Goal: Check status: Check status

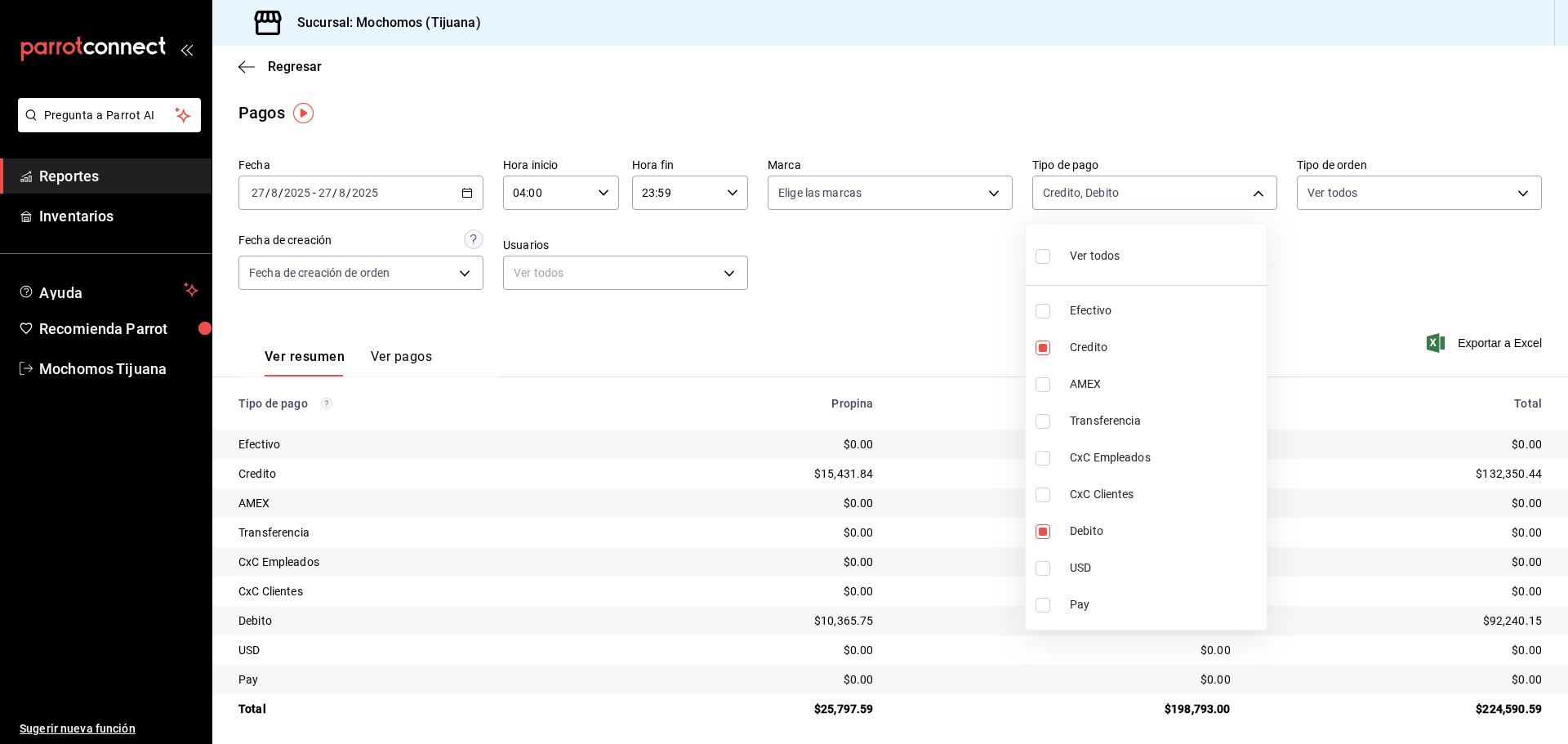
click at [462, 189] on div at bounding box center [784, 372] width 1568 height 744
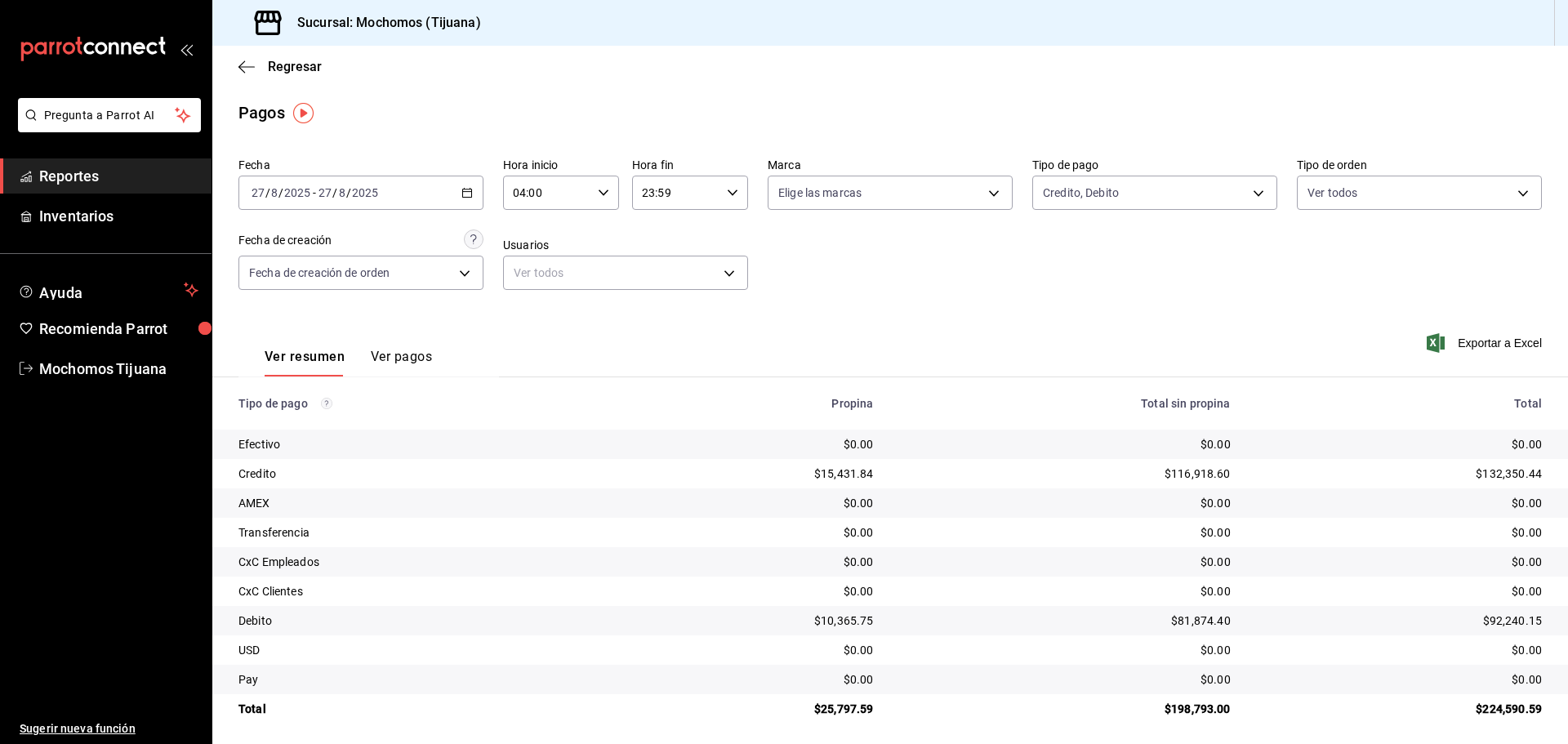
click at [462, 189] on \(Stroke\) "button" at bounding box center [467, 193] width 10 height 9
click at [303, 422] on span "Rango de fechas" at bounding box center [315, 426] width 127 height 18
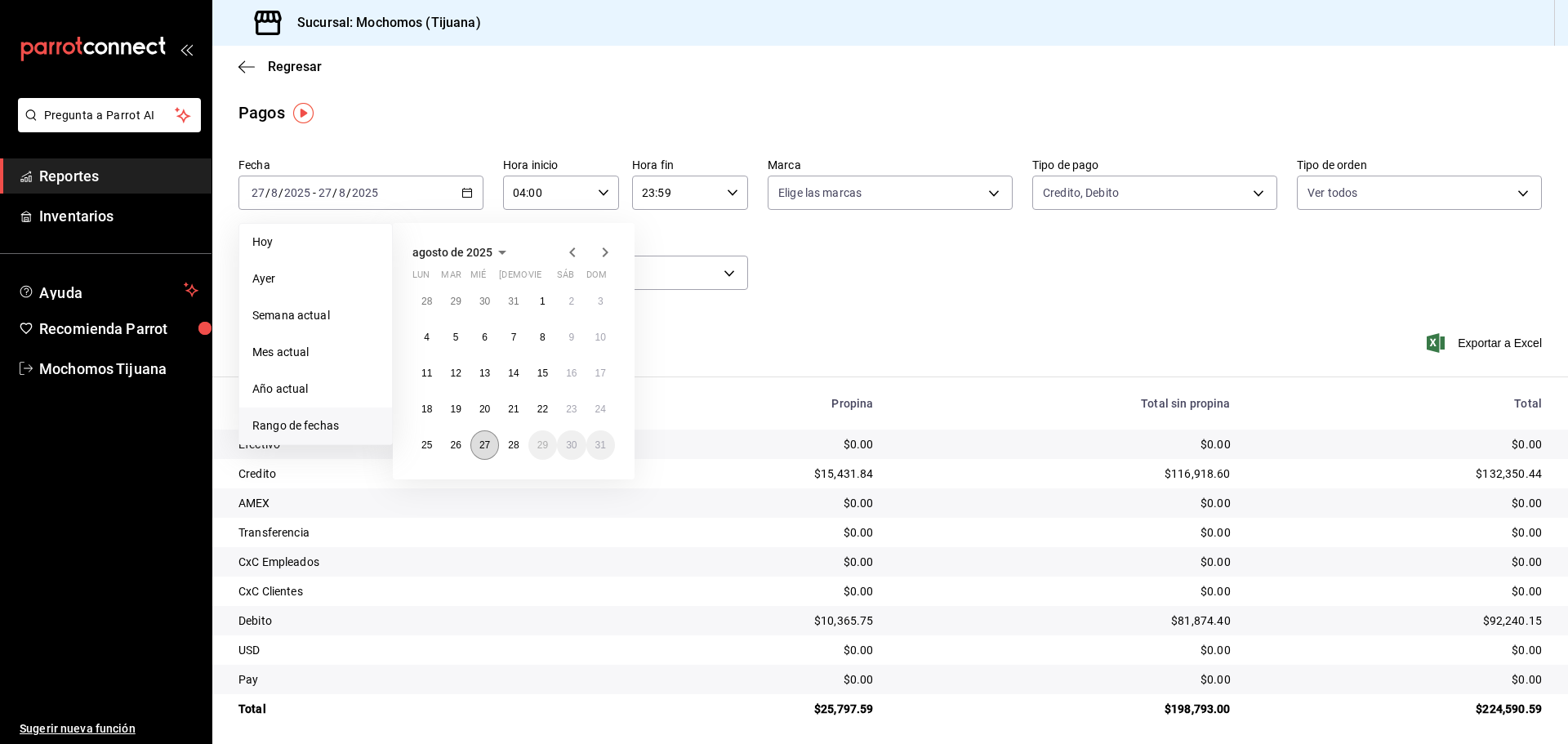
click at [490, 448] on abbr "27" at bounding box center [484, 445] width 11 height 11
click at [503, 446] on button "28" at bounding box center [513, 445] width 29 height 30
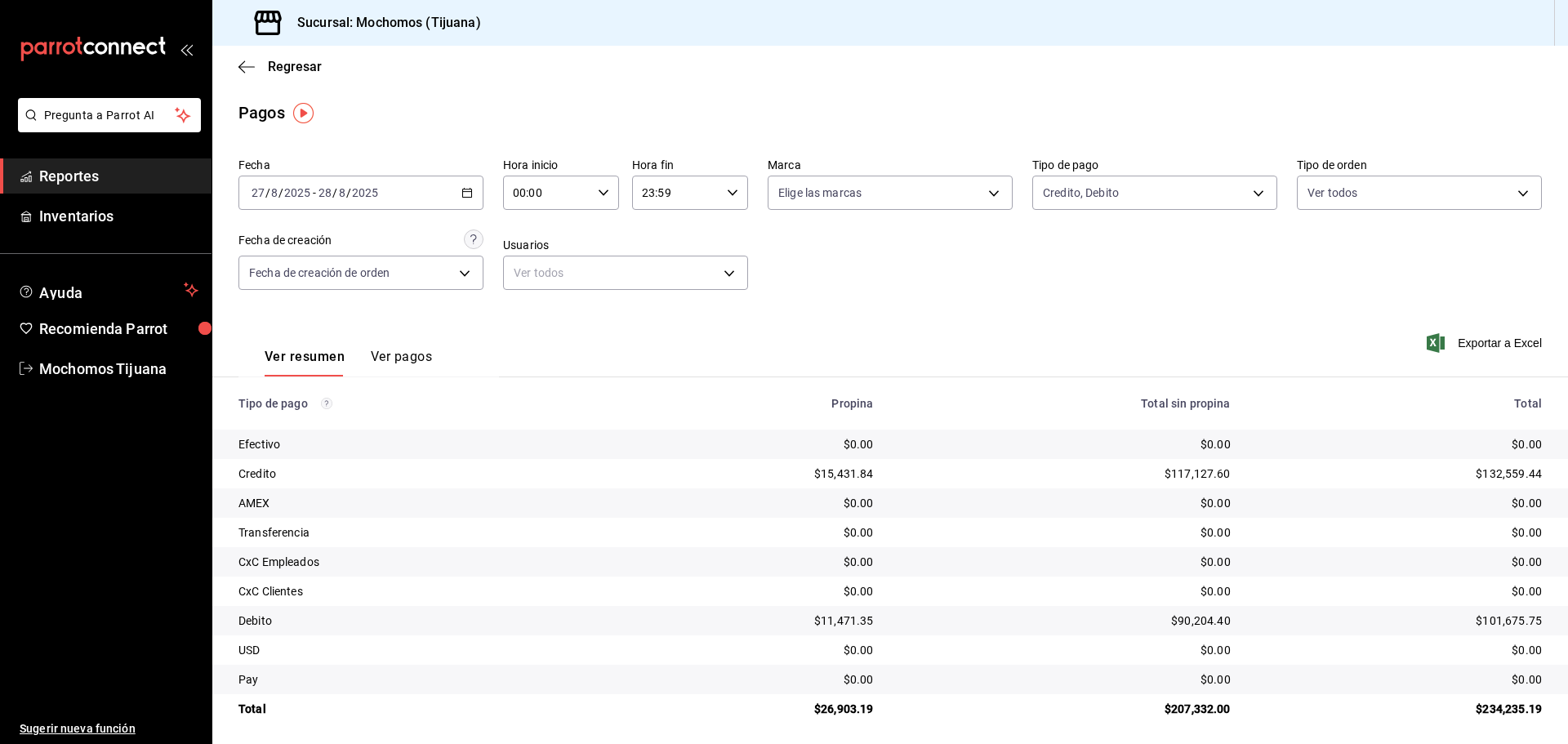
click at [601, 189] on icon "button" at bounding box center [603, 193] width 11 height 11
click at [524, 312] on span "04" at bounding box center [530, 309] width 32 height 13
type input "04:00"
click at [738, 195] on div at bounding box center [784, 372] width 1568 height 744
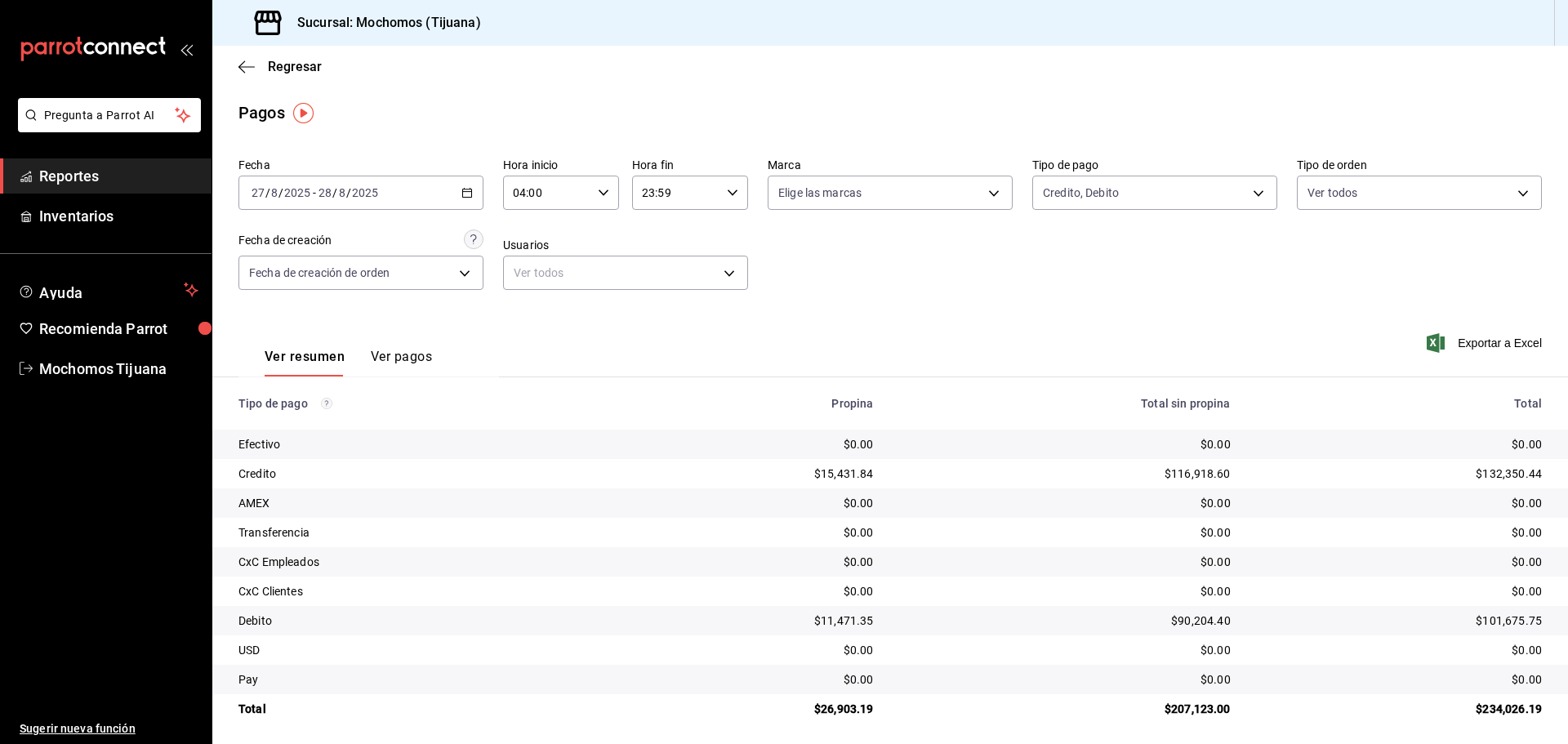
click at [738, 195] on div "23:59 Hora fin" at bounding box center [690, 193] width 116 height 34
click at [648, 309] on span "04" at bounding box center [657, 309] width 32 height 13
click at [716, 290] on span "58" at bounding box center [719, 286] width 32 height 13
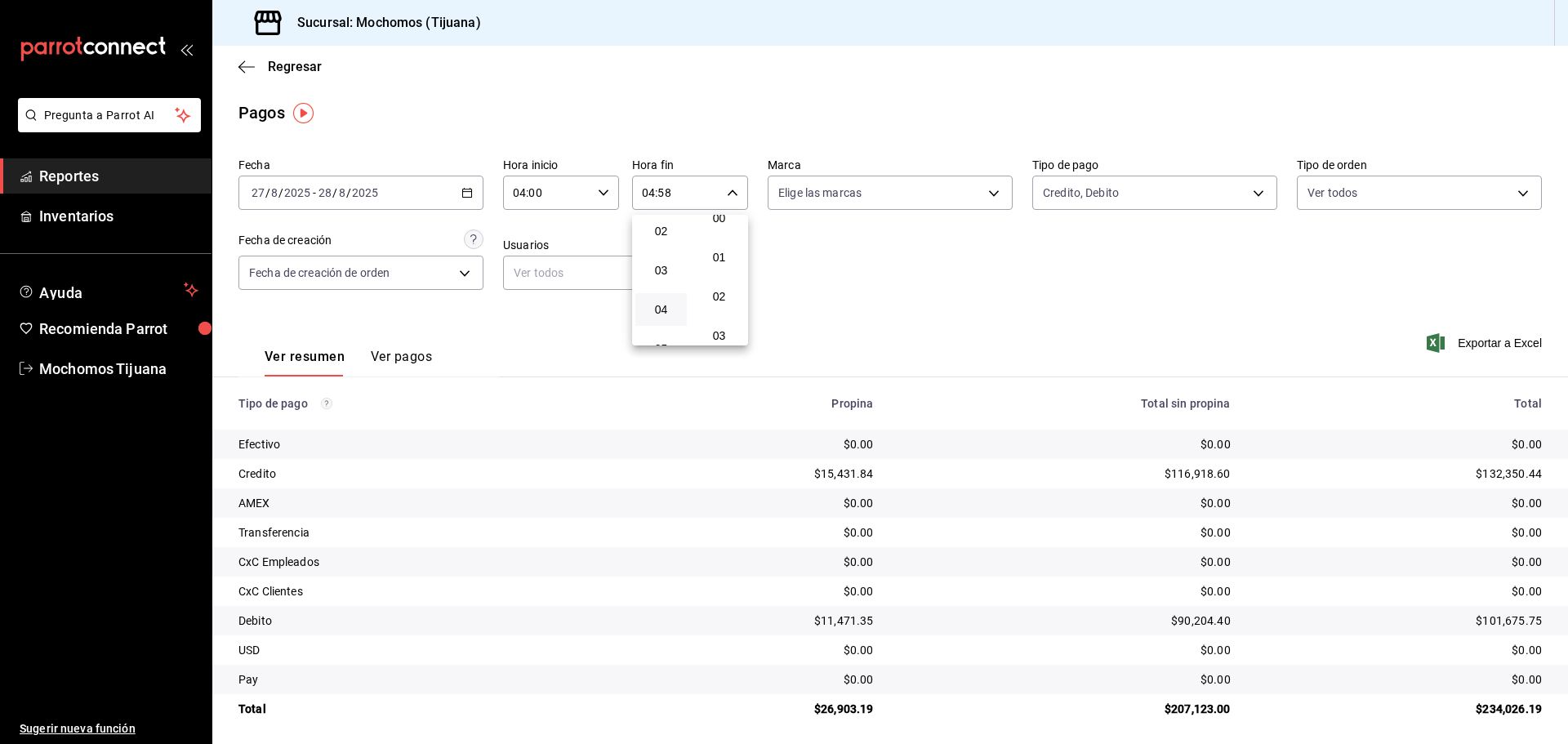
click at [729, 220] on span "00" at bounding box center [719, 218] width 32 height 13
type input "04:00"
click at [1250, 192] on div at bounding box center [784, 372] width 1568 height 744
click at [253, 70] on icon "button" at bounding box center [246, 67] width 17 height 15
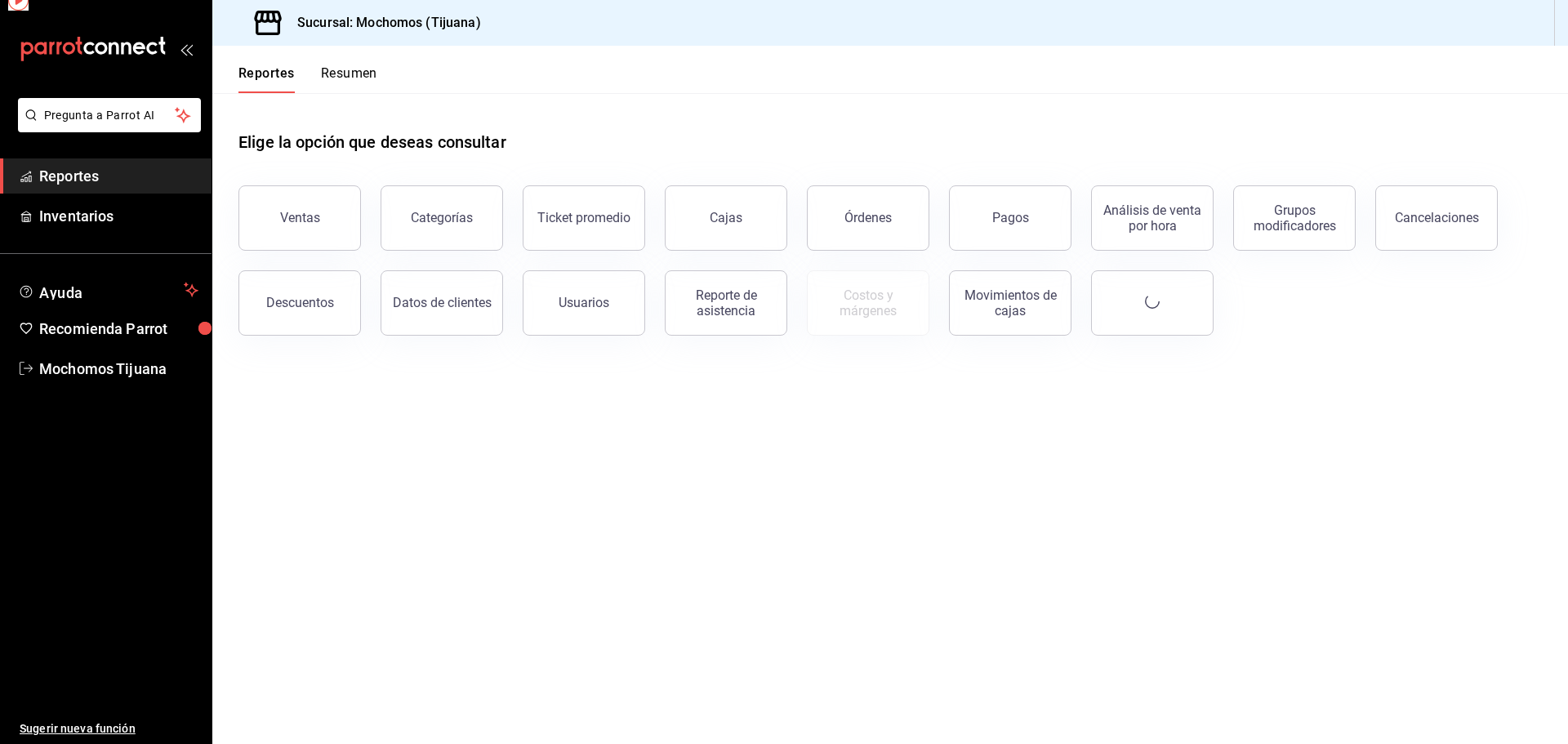
click at [253, 70] on button "Reportes" at bounding box center [266, 80] width 56 height 28
click at [975, 232] on button "Pagos" at bounding box center [1010, 218] width 123 height 66
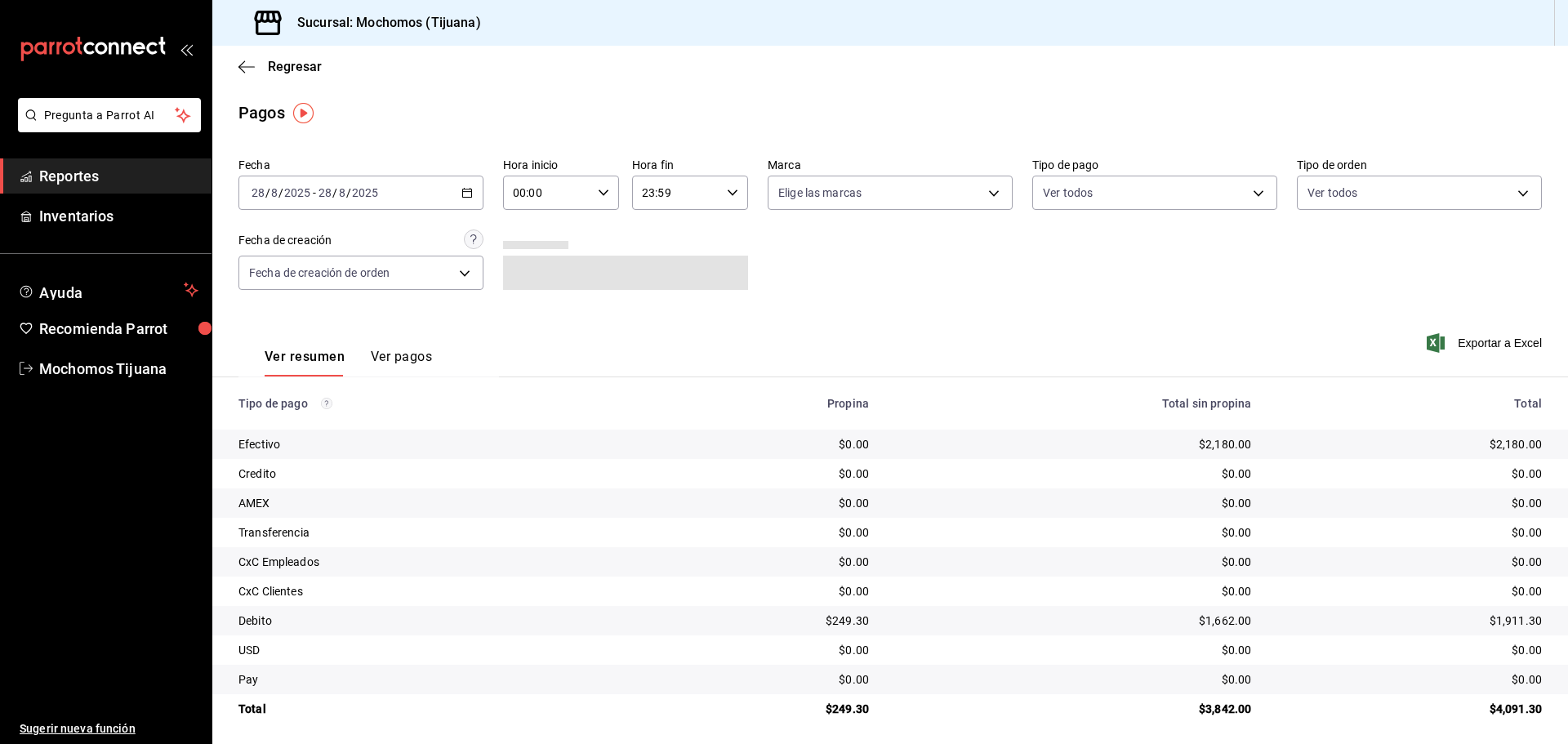
click at [469, 188] on \(Stroke\) "button" at bounding box center [469, 187] width 1 height 1
click at [308, 422] on span "Rango de fechas" at bounding box center [315, 426] width 127 height 18
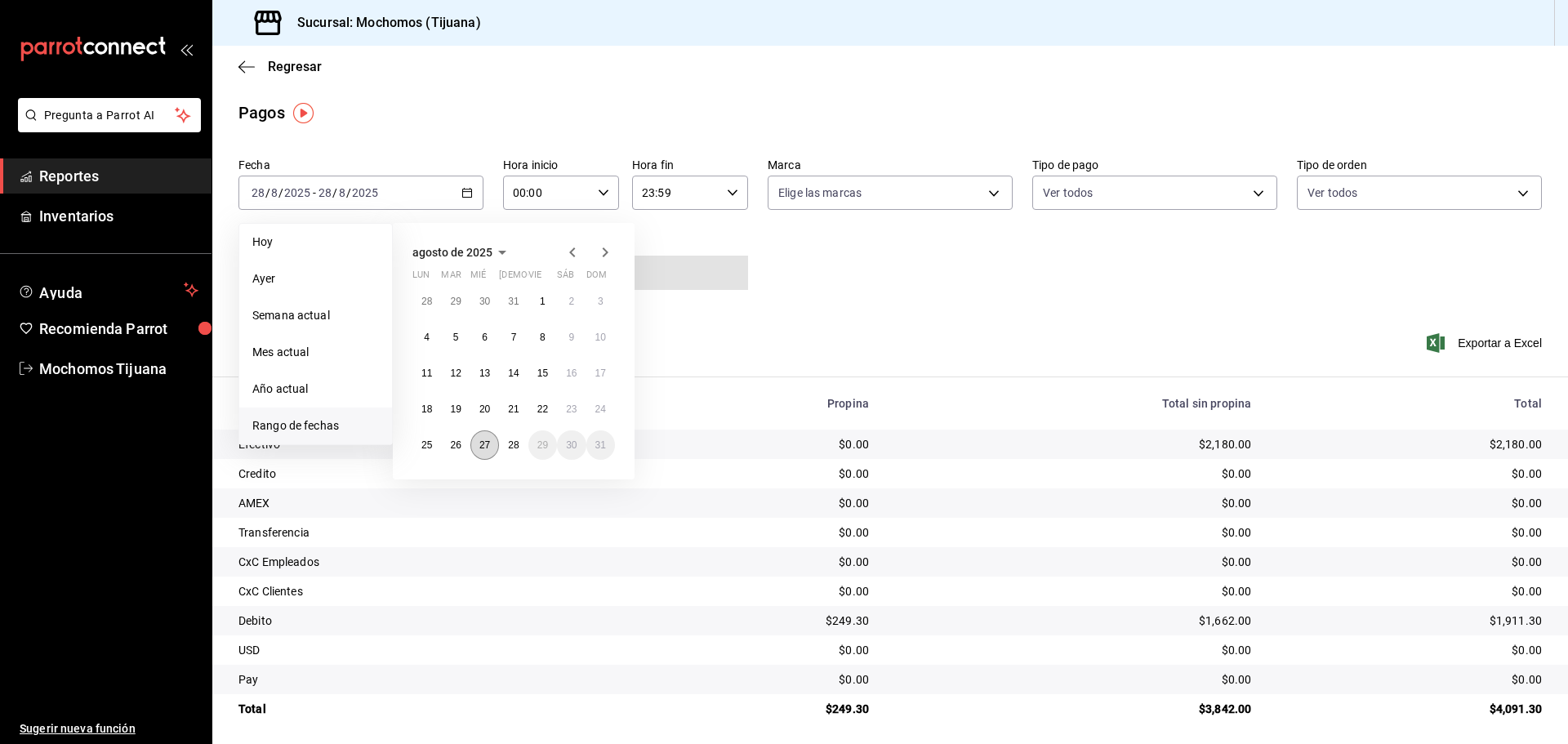
click at [485, 445] on abbr "27" at bounding box center [484, 445] width 11 height 11
click at [500, 442] on button "28" at bounding box center [513, 445] width 29 height 30
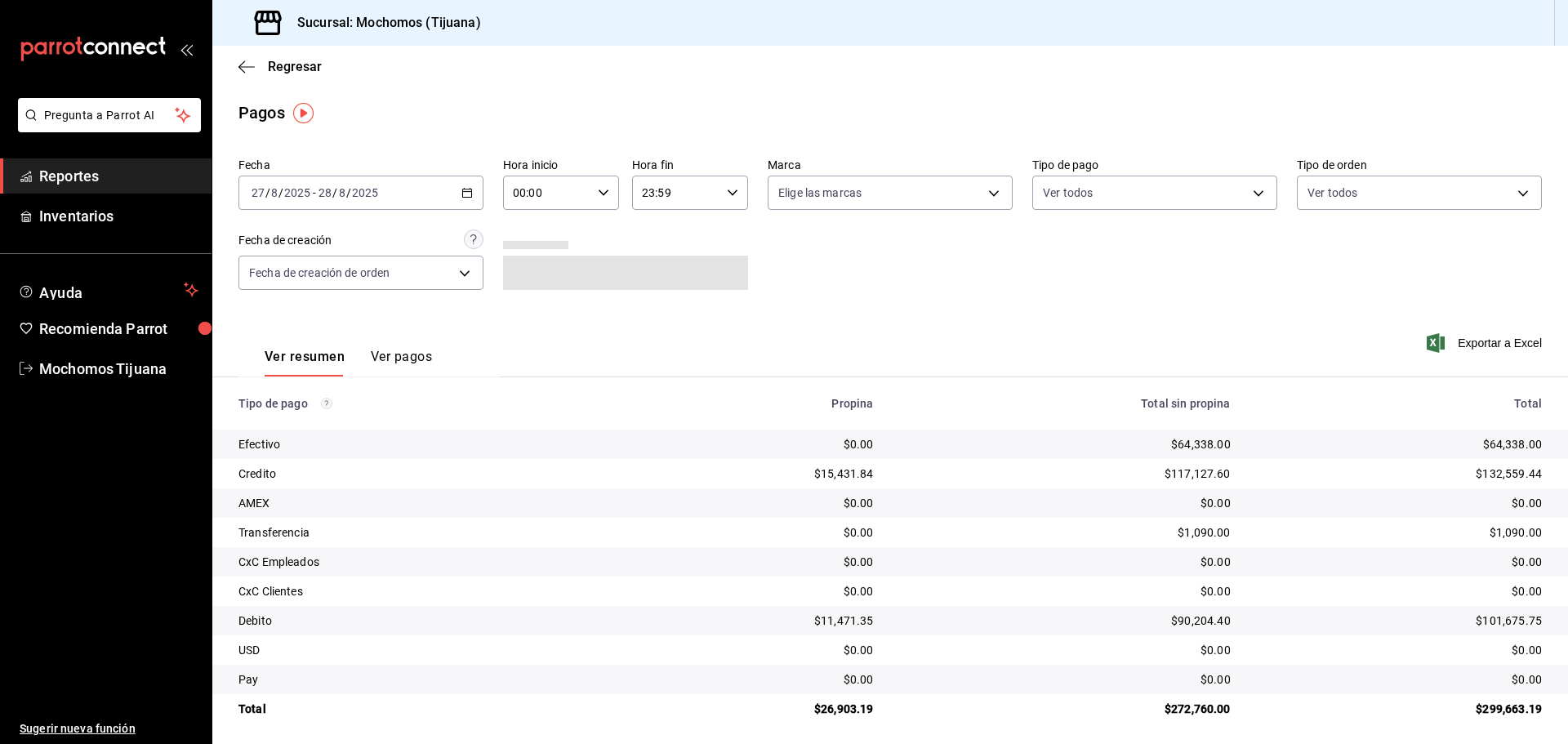
click at [601, 199] on div "00:00 Hora inicio" at bounding box center [560, 193] width 116 height 34
click at [539, 314] on span "04" at bounding box center [530, 309] width 32 height 13
type input "04:00"
click at [733, 198] on div at bounding box center [784, 372] width 1568 height 744
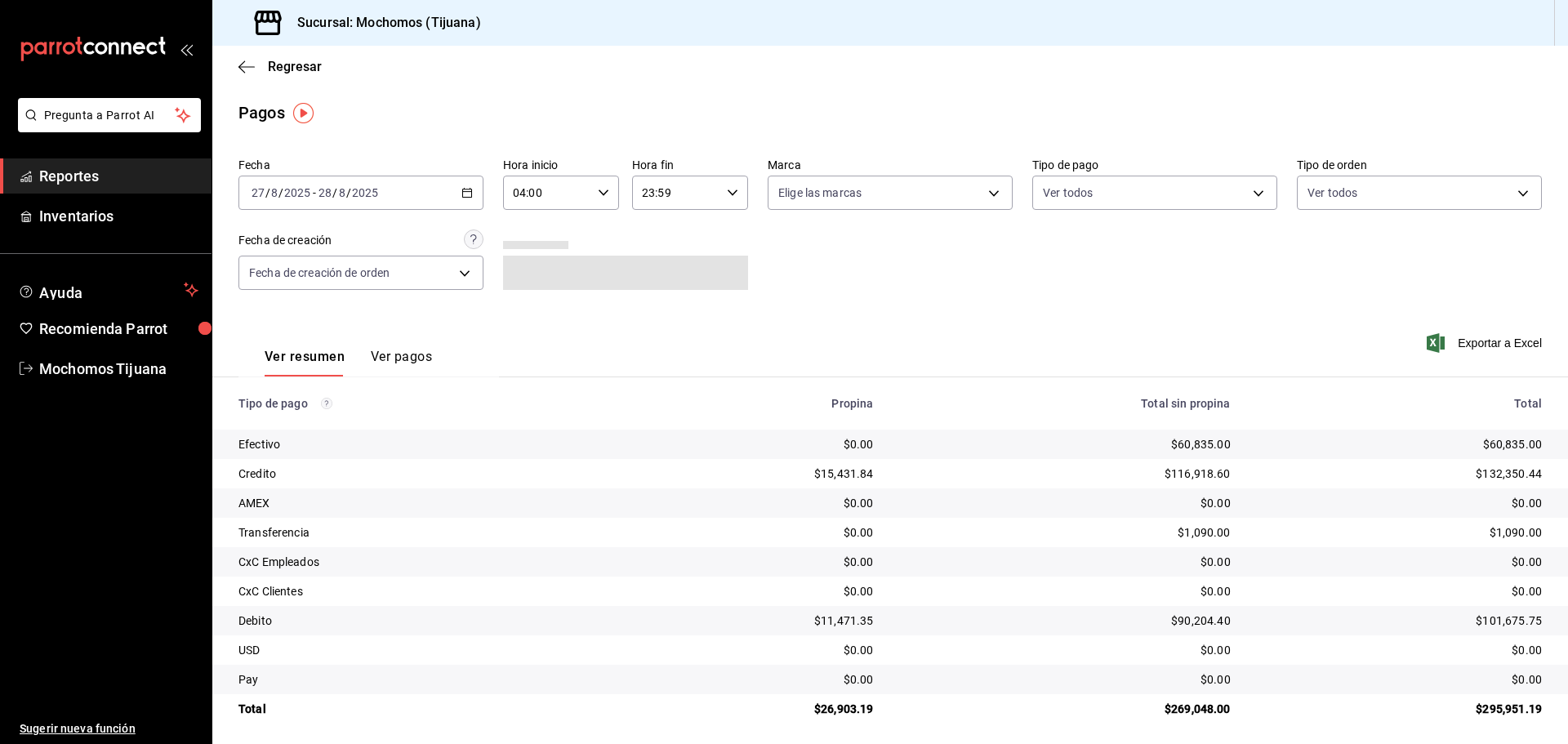
click at [732, 197] on icon "button" at bounding box center [732, 193] width 11 height 11
click at [655, 309] on span "04" at bounding box center [657, 309] width 32 height 13
click at [721, 235] on span "00" at bounding box center [714, 234] width 32 height 13
type input "04:00"
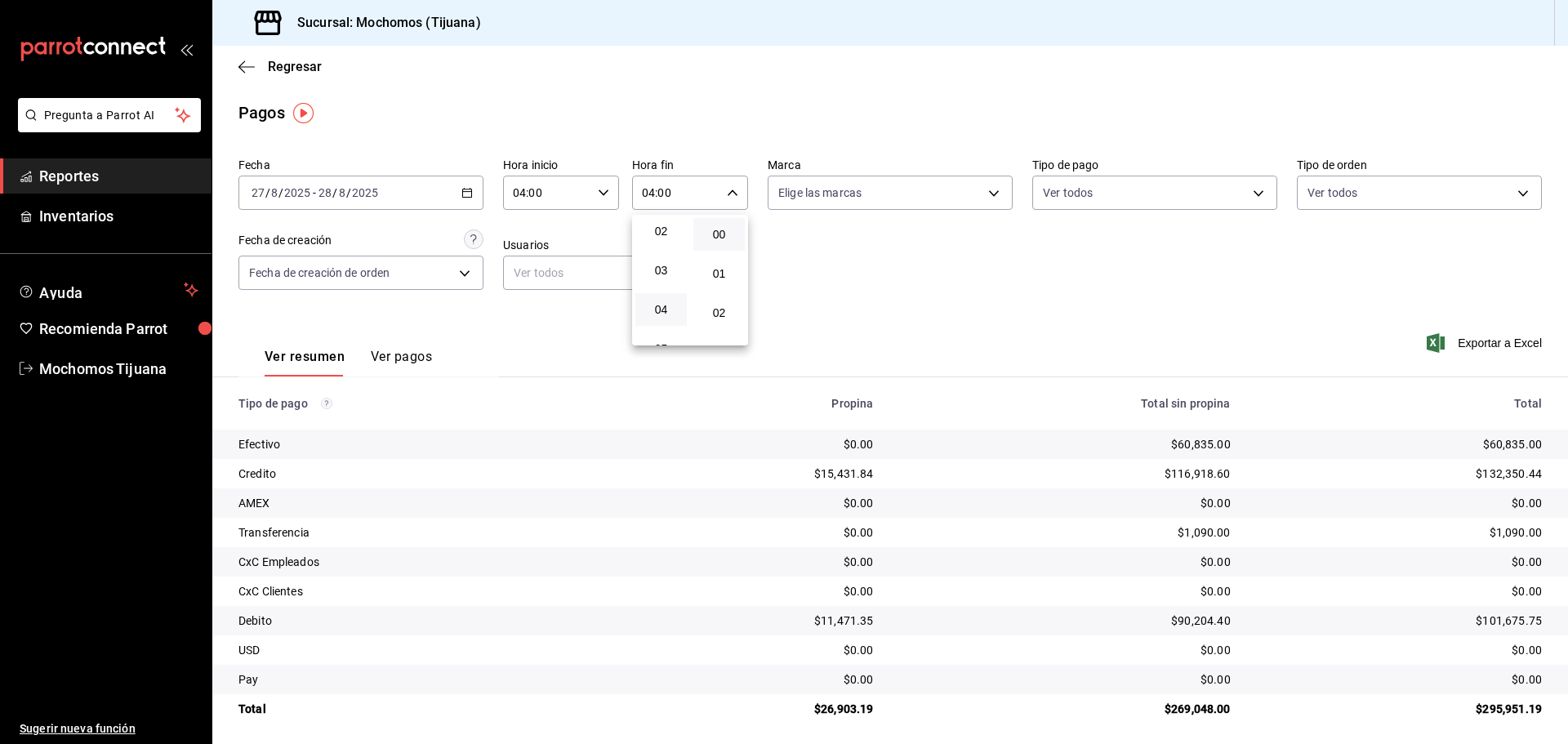
click at [1244, 188] on div at bounding box center [784, 372] width 1568 height 744
click at [1244, 188] on body "Pregunta a Parrot AI Reportes Inventarios Ayuda Recomienda Parrot Mochomos Tiju…" at bounding box center [784, 372] width 1568 height 744
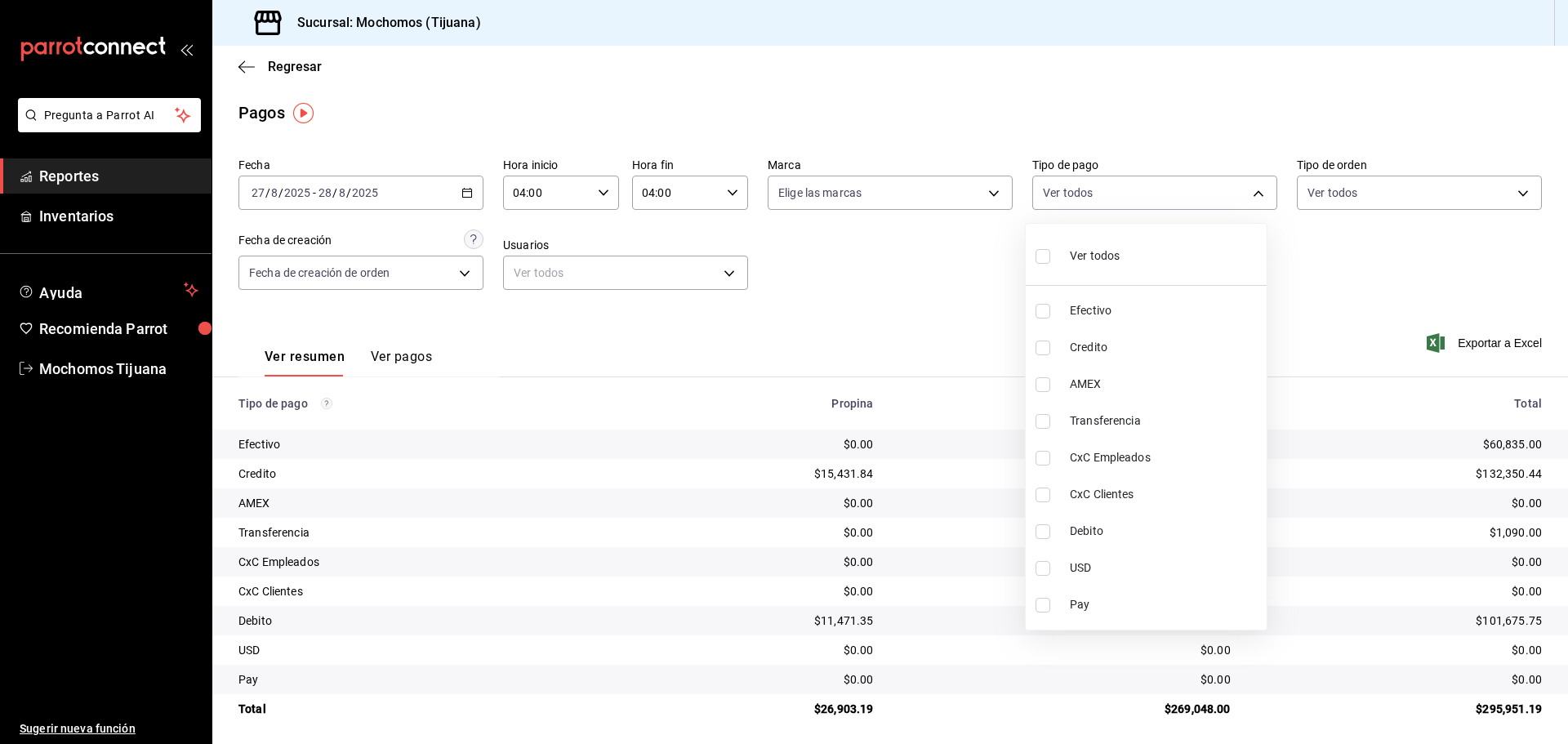
click at [1184, 352] on span "Credito" at bounding box center [1164, 347] width 190 height 18
type input "a27a072c-b141-4985-9f83-ae60dbe2196b"
checkbox input "true"
click at [1201, 536] on span "Debito" at bounding box center [1171, 531] width 190 height 18
type input "a27a072c-b141-4985-9f83-ae60dbe2196b,b7370aa5-450f-4a05-bab4-2784151f97fb"
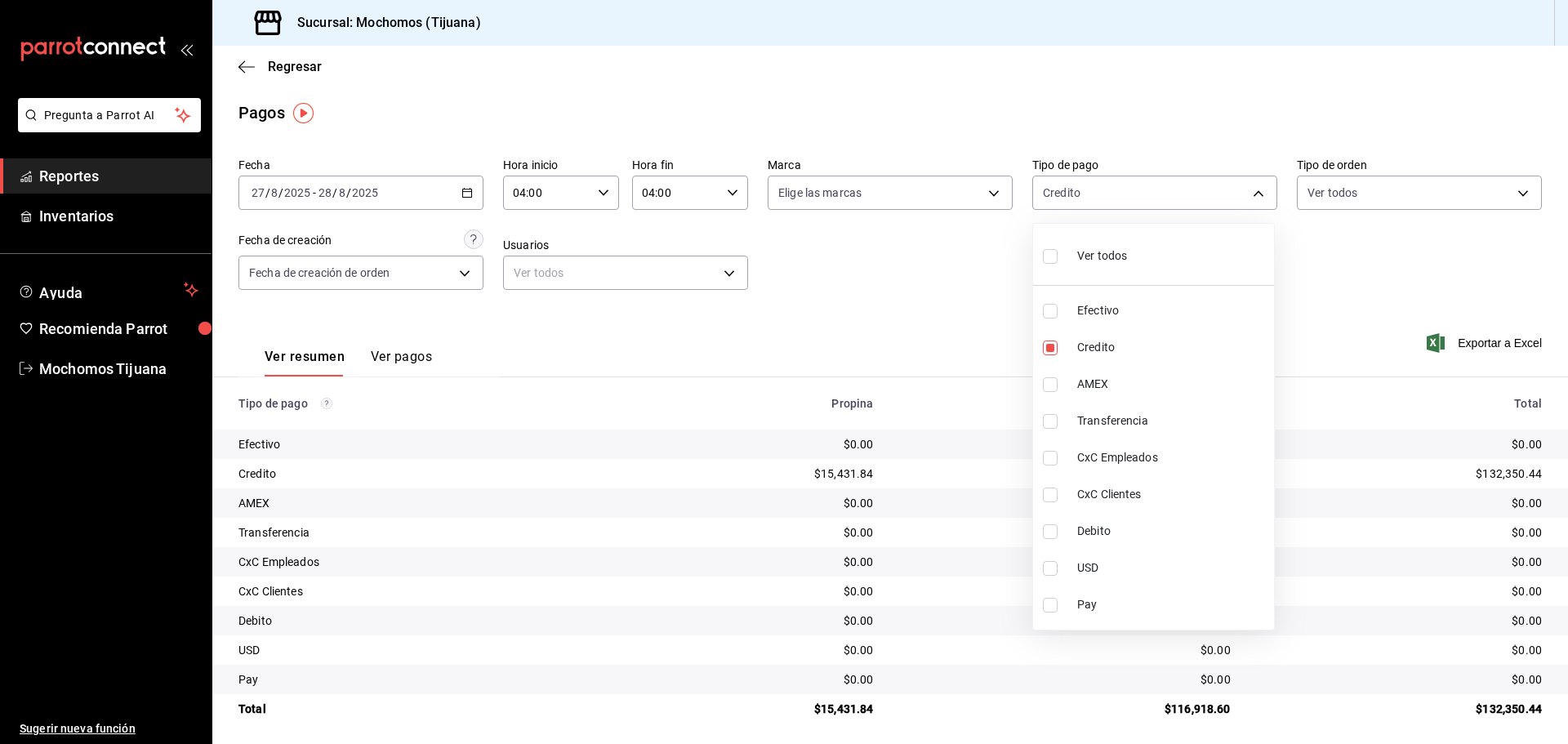
checkbox input "true"
